Goal: Task Accomplishment & Management: Complete application form

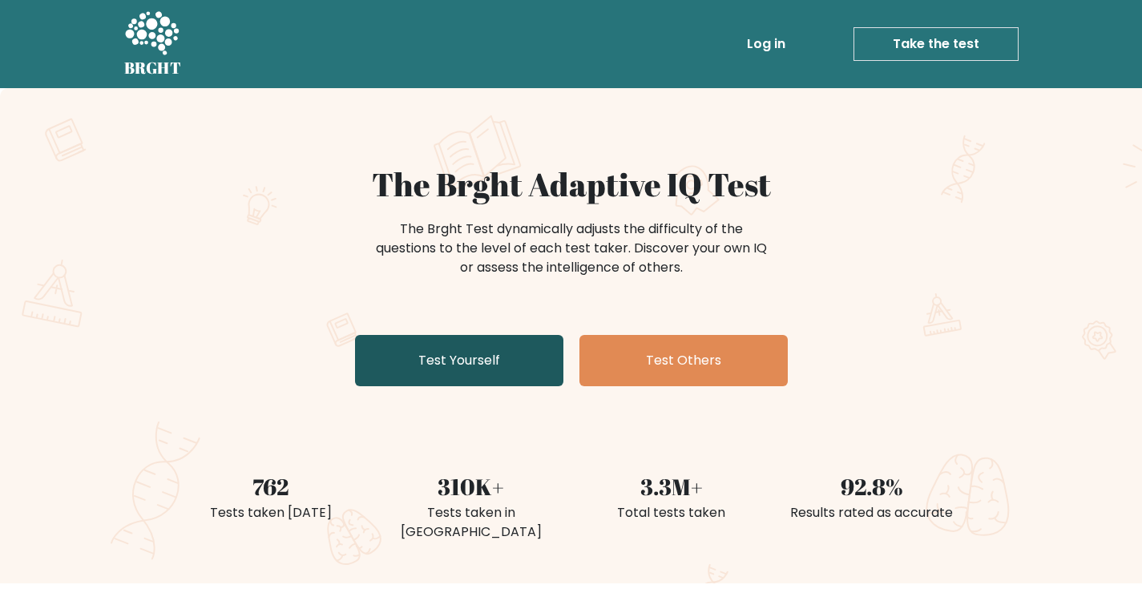
click at [426, 357] on link "Test Yourself" at bounding box center [459, 360] width 208 height 51
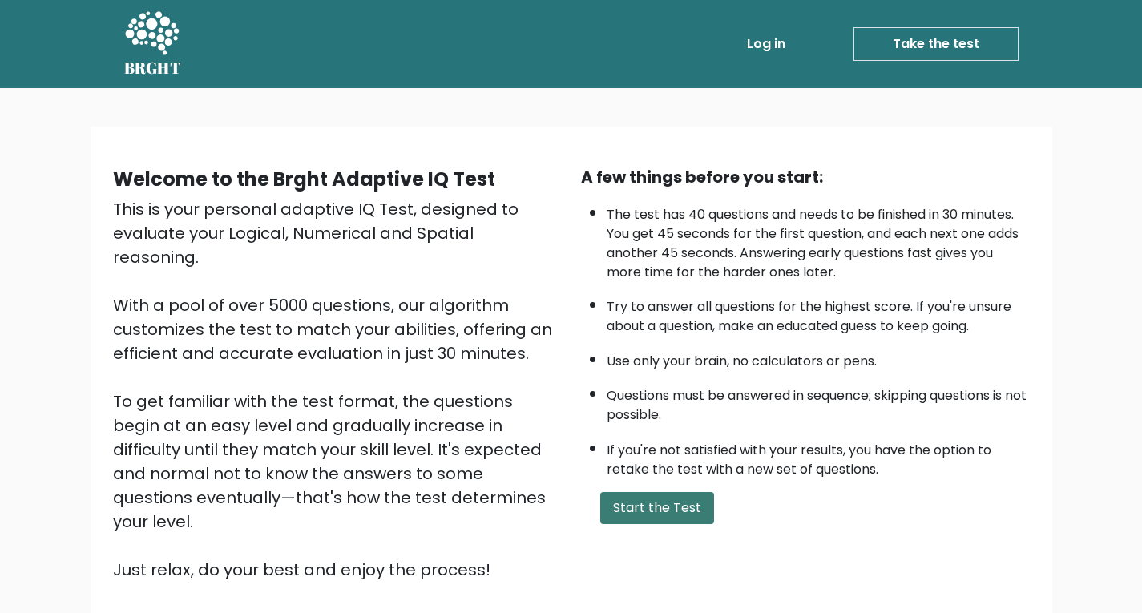
click at [689, 513] on button "Start the Test" at bounding box center [657, 508] width 114 height 32
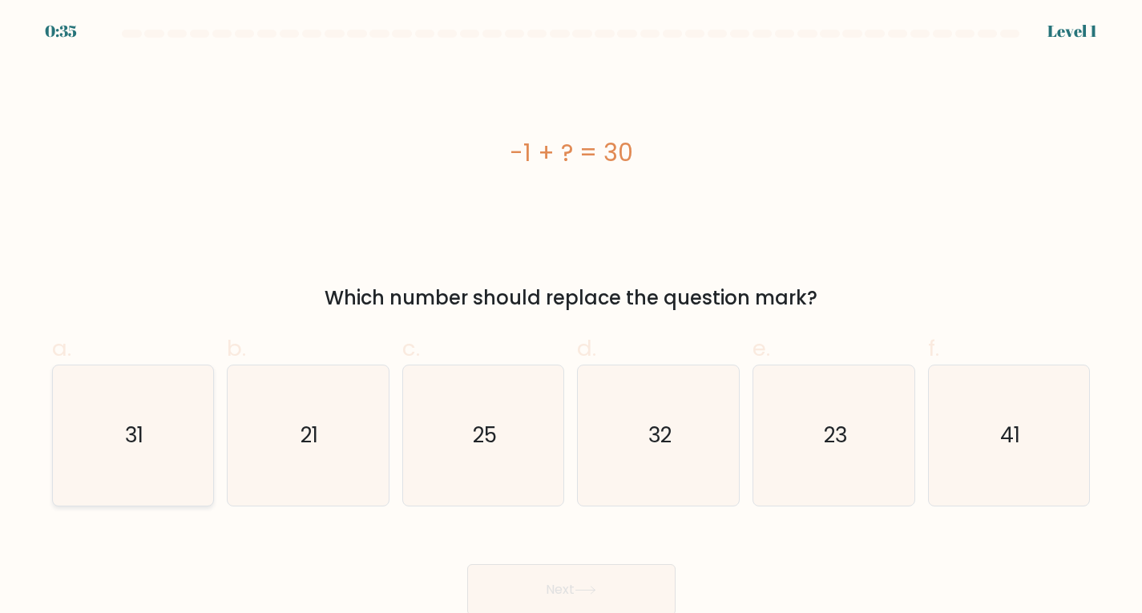
click at [177, 460] on icon "31" at bounding box center [132, 435] width 140 height 140
click at [571, 317] on input "a. 31" at bounding box center [571, 312] width 1 height 10
radio input "true"
click at [530, 590] on button "Next" at bounding box center [571, 589] width 208 height 51
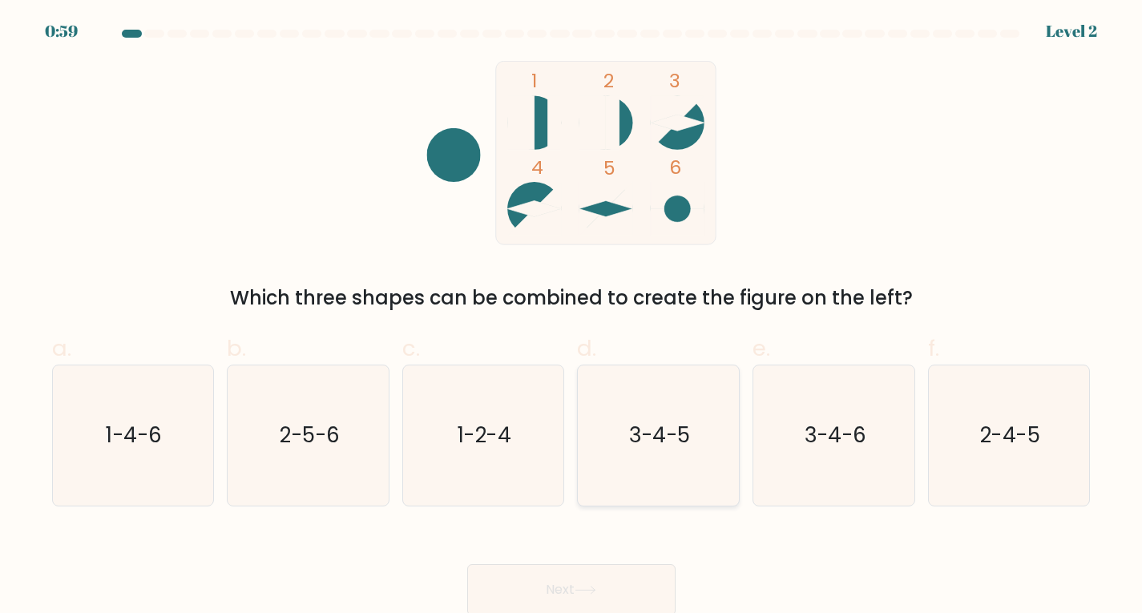
click at [681, 461] on icon "3-4-5" at bounding box center [658, 435] width 140 height 140
click at [572, 317] on input "d. 3-4-5" at bounding box center [571, 312] width 1 height 10
radio input "true"
click at [557, 591] on button "Next" at bounding box center [571, 589] width 208 height 51
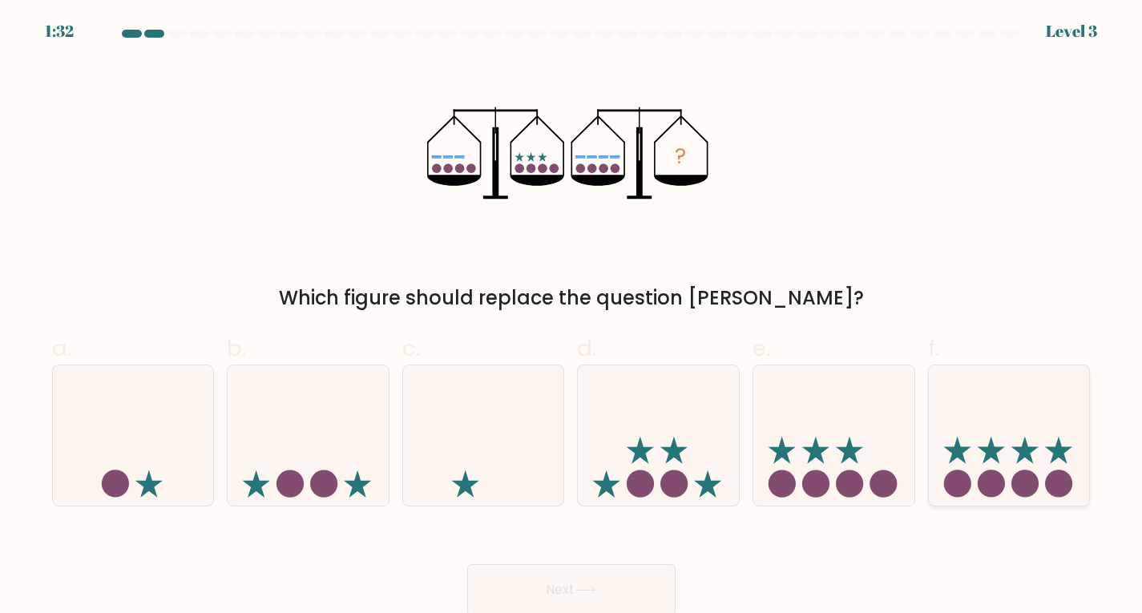
click at [1011, 464] on icon at bounding box center [1009, 435] width 161 height 133
click at [572, 317] on input "f." at bounding box center [571, 312] width 1 height 10
radio input "true"
click at [615, 582] on button "Next" at bounding box center [571, 589] width 208 height 51
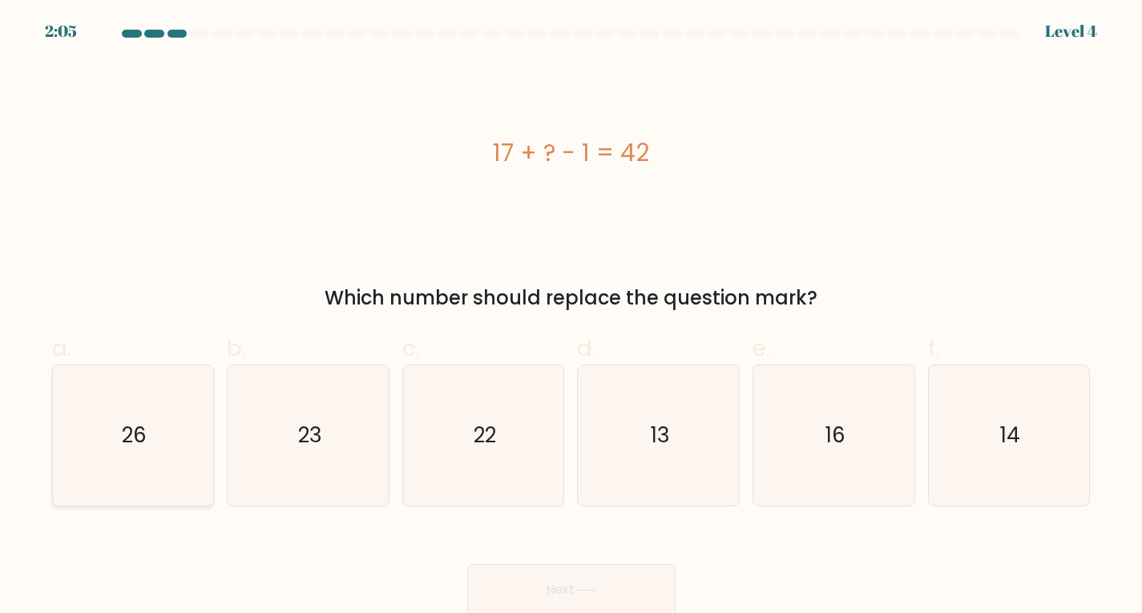
click at [119, 437] on icon "26" at bounding box center [132, 435] width 140 height 140
click at [571, 317] on input "a. 26" at bounding box center [571, 312] width 1 height 10
radio input "true"
click at [653, 590] on button "Next" at bounding box center [571, 589] width 208 height 51
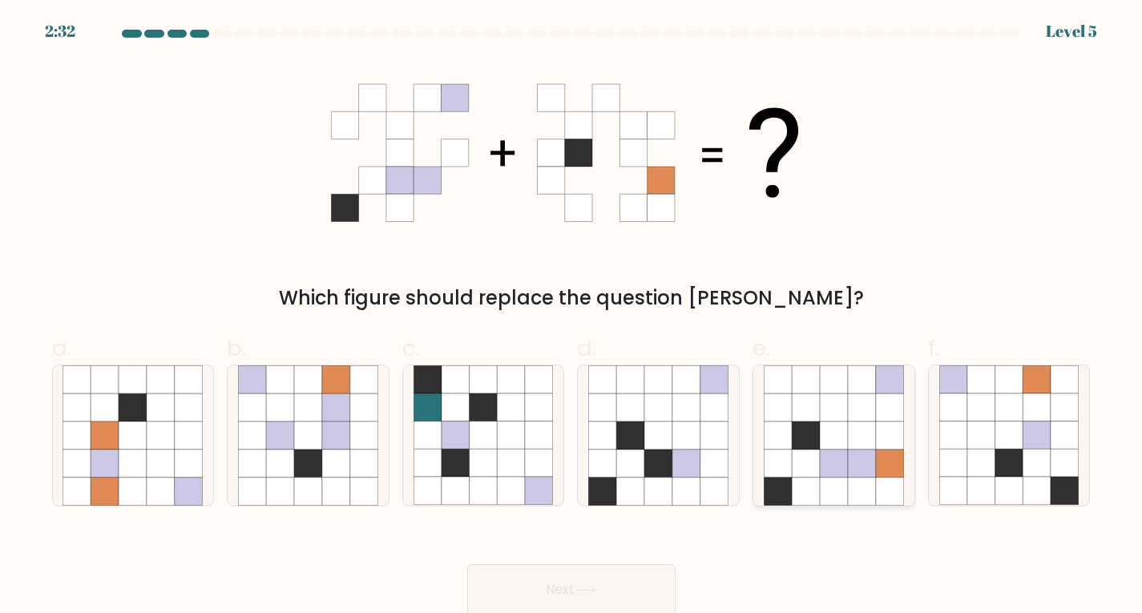
click at [802, 463] on icon at bounding box center [806, 463] width 28 height 28
click at [572, 317] on input "e." at bounding box center [571, 312] width 1 height 10
radio input "true"
click at [562, 592] on button "Next" at bounding box center [571, 589] width 208 height 51
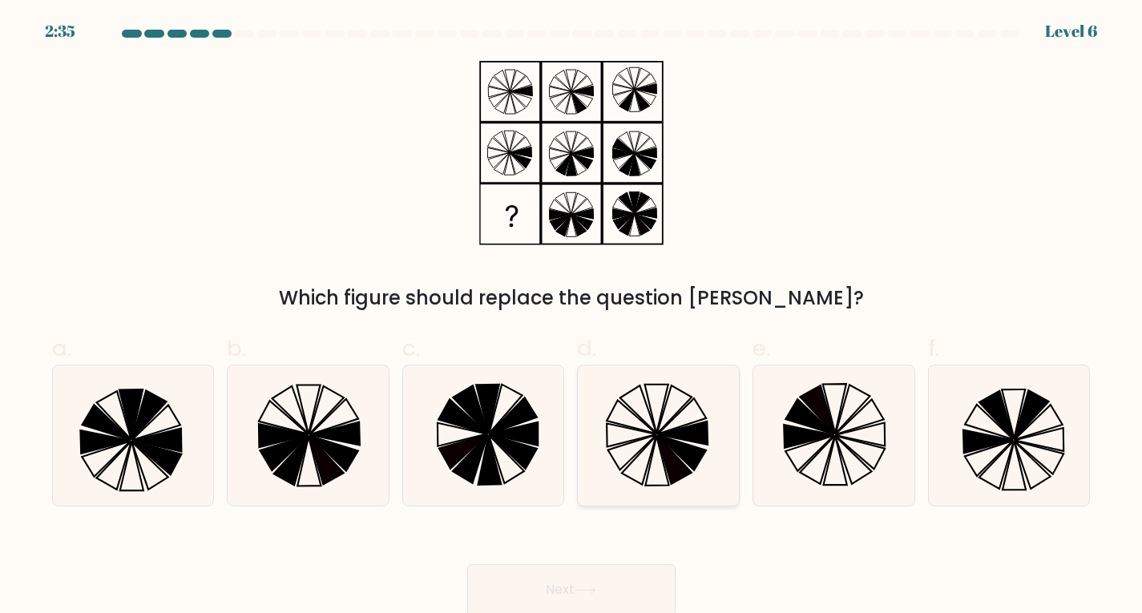
click at [669, 451] on icon at bounding box center [674, 459] width 34 height 48
click at [572, 317] on input "d." at bounding box center [571, 312] width 1 height 10
radio input "true"
click at [611, 573] on button "Next" at bounding box center [571, 589] width 208 height 51
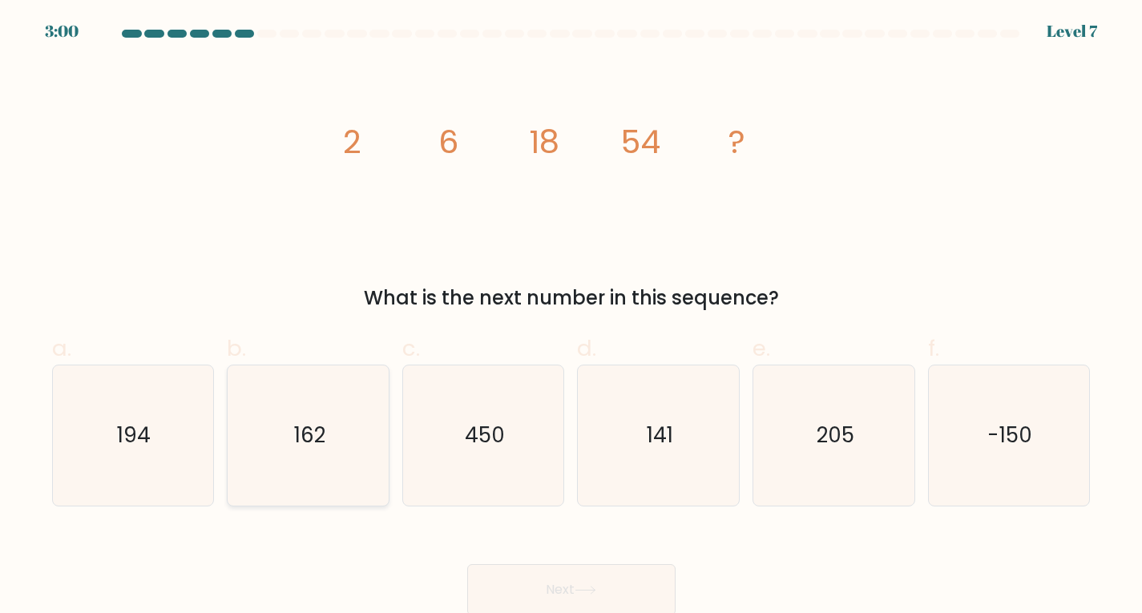
click at [309, 464] on icon "162" at bounding box center [308, 435] width 140 height 140
click at [571, 317] on input "b. 162" at bounding box center [571, 312] width 1 height 10
radio input "true"
click at [640, 590] on button "Next" at bounding box center [571, 589] width 208 height 51
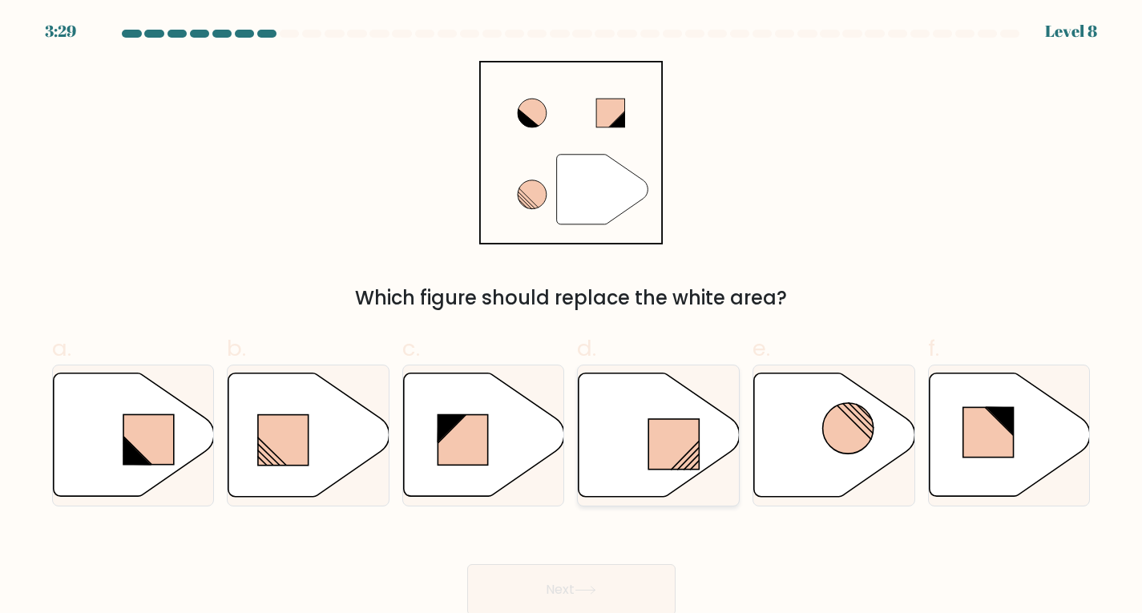
click at [661, 454] on rect at bounding box center [674, 444] width 50 height 50
click at [572, 317] on input "d." at bounding box center [571, 312] width 1 height 10
radio input "true"
click at [618, 575] on button "Next" at bounding box center [571, 589] width 208 height 51
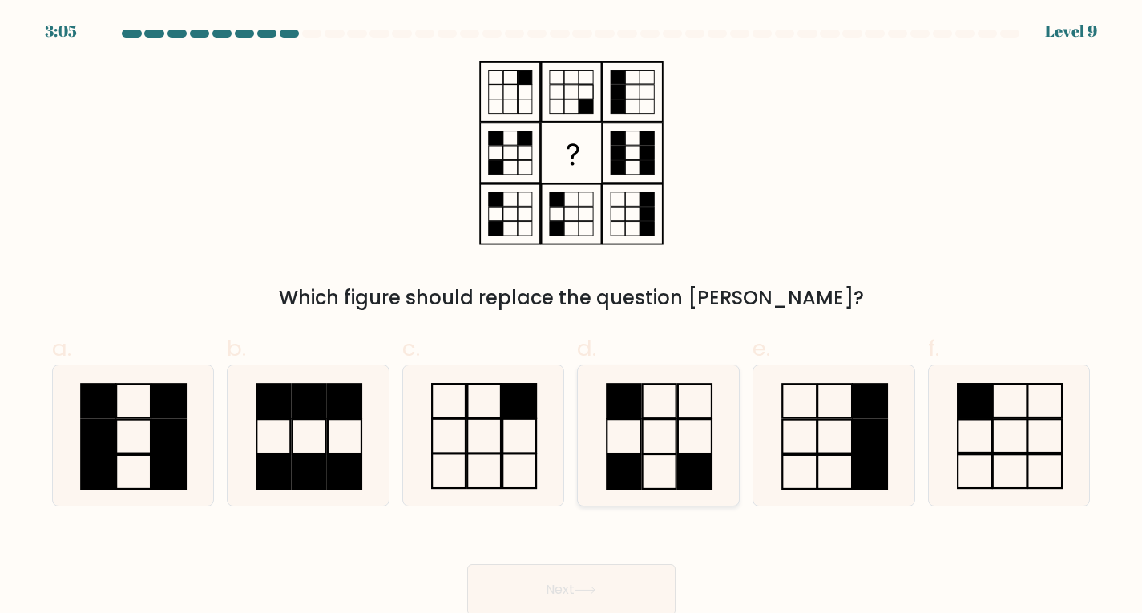
click at [667, 456] on icon at bounding box center [658, 435] width 140 height 140
click at [572, 317] on input "d." at bounding box center [571, 312] width 1 height 10
radio input "true"
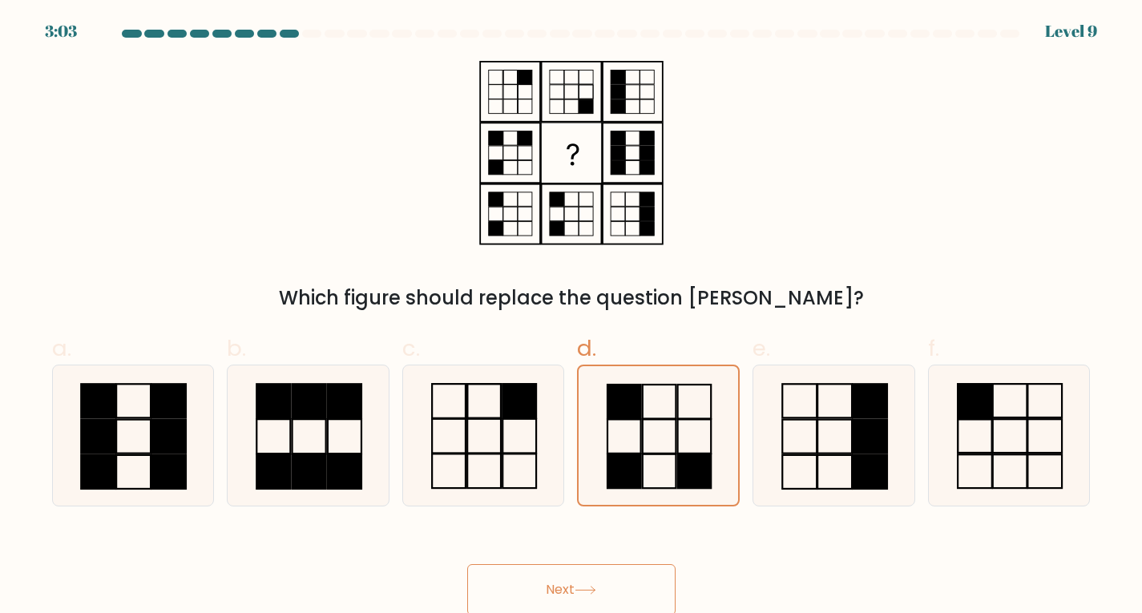
click at [629, 605] on button "Next" at bounding box center [571, 589] width 208 height 51
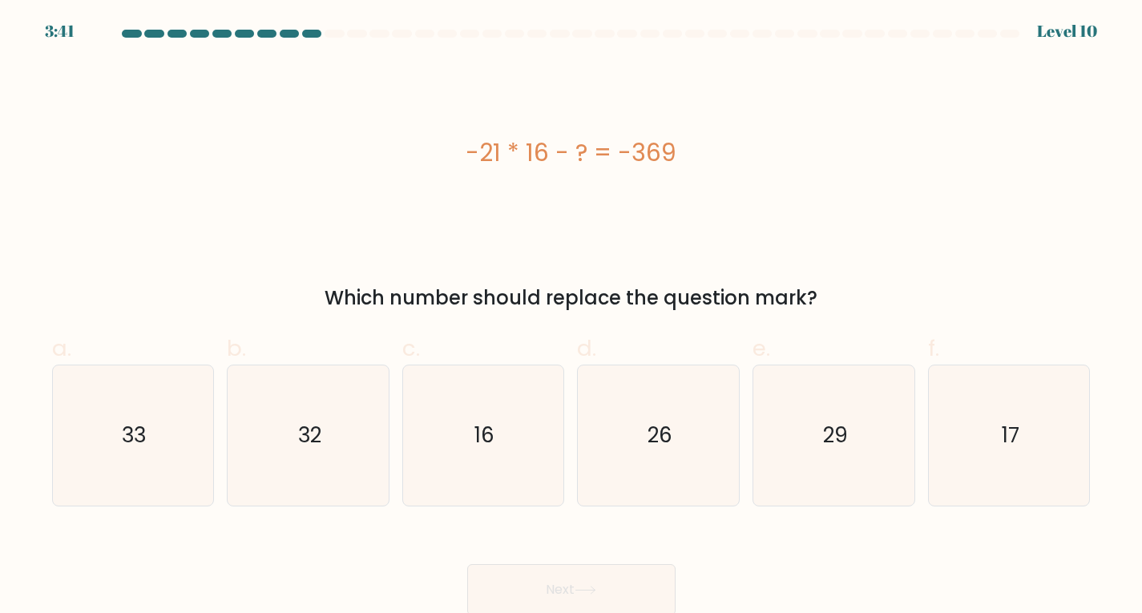
click at [308, 37] on div at bounding box center [311, 34] width 19 height 8
click at [312, 31] on div at bounding box center [311, 34] width 19 height 8
